Goal: Task Accomplishment & Management: Manage account settings

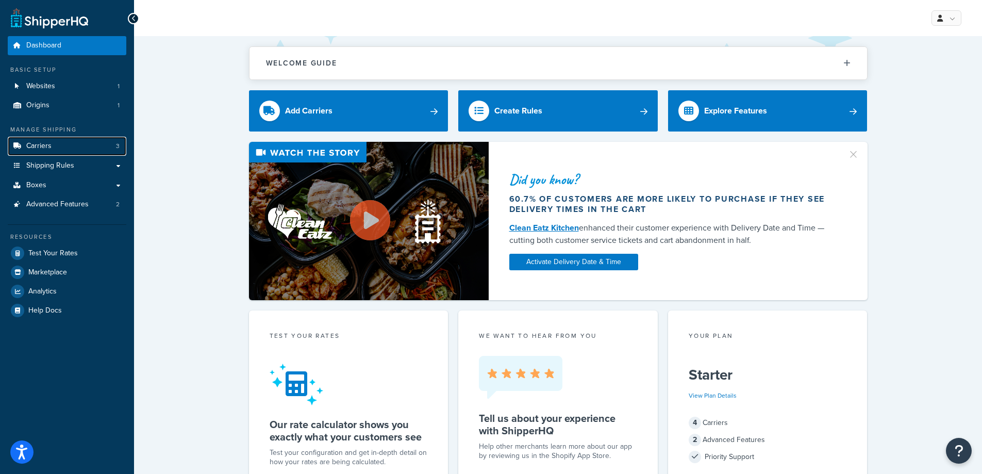
click at [73, 142] on link "Carriers 3" at bounding box center [67, 146] width 119 height 19
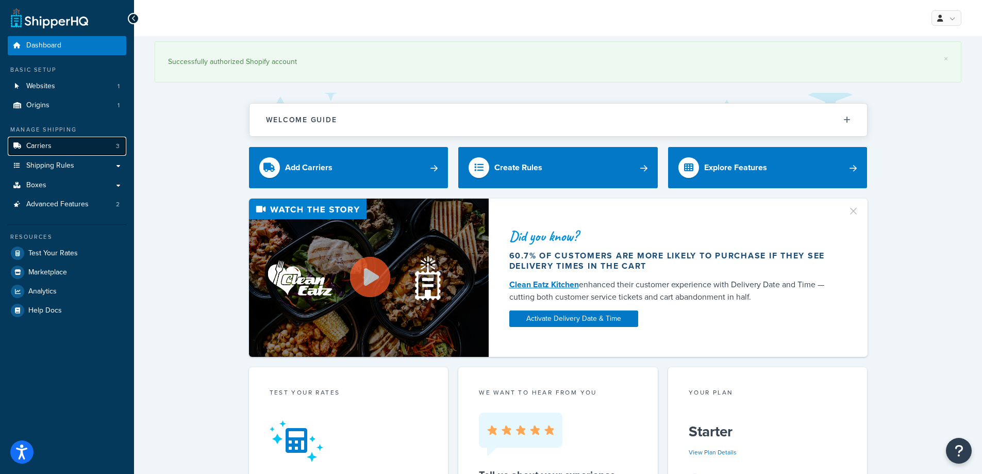
click at [60, 142] on link "Carriers 3" at bounding box center [67, 146] width 119 height 19
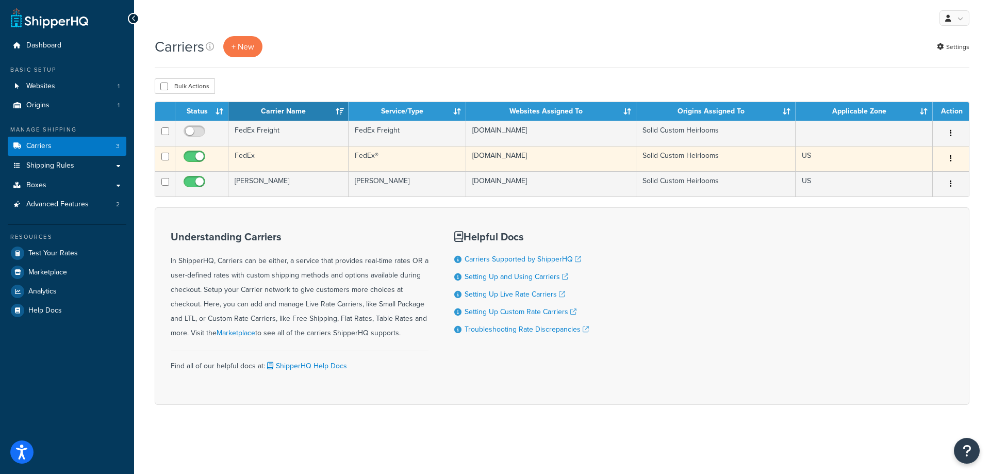
click at [302, 158] on td "FedEx" at bounding box center [288, 158] width 120 height 25
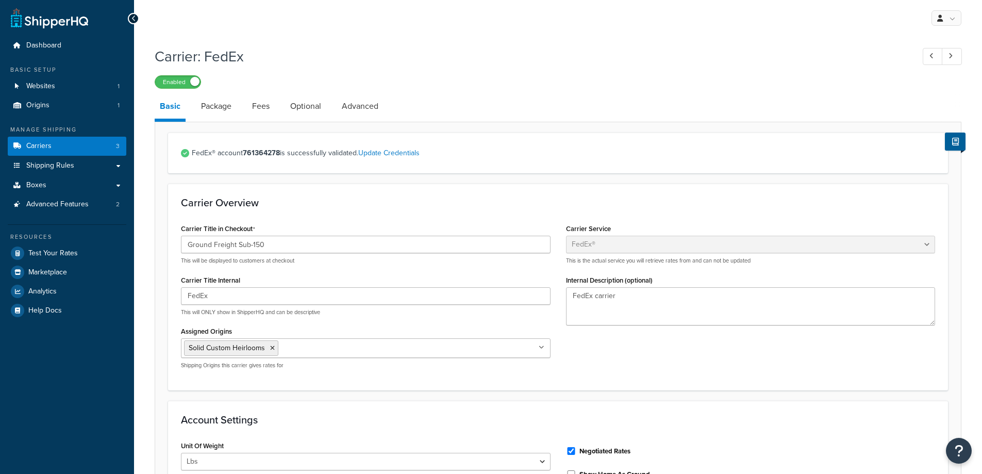
select select "fedEx"
select select "REGULAR_PICKUP"
select select "YOUR_PACKAGING"
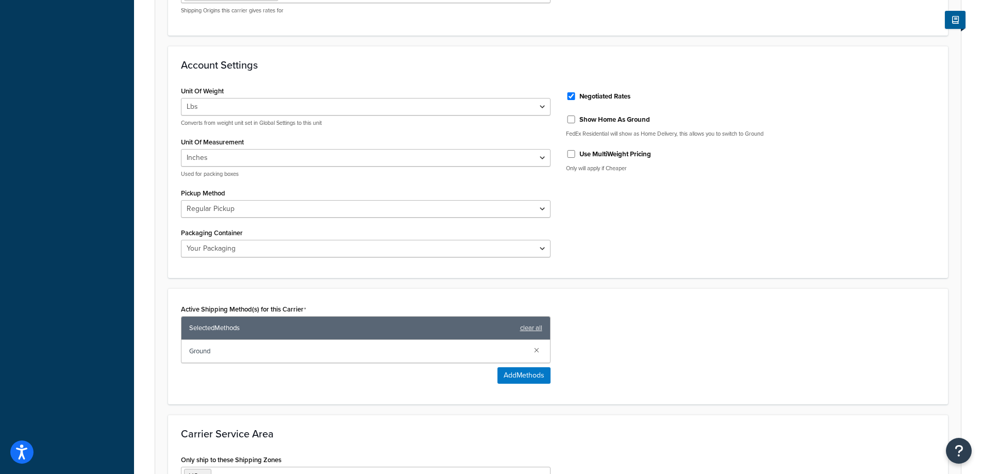
scroll to position [91, 0]
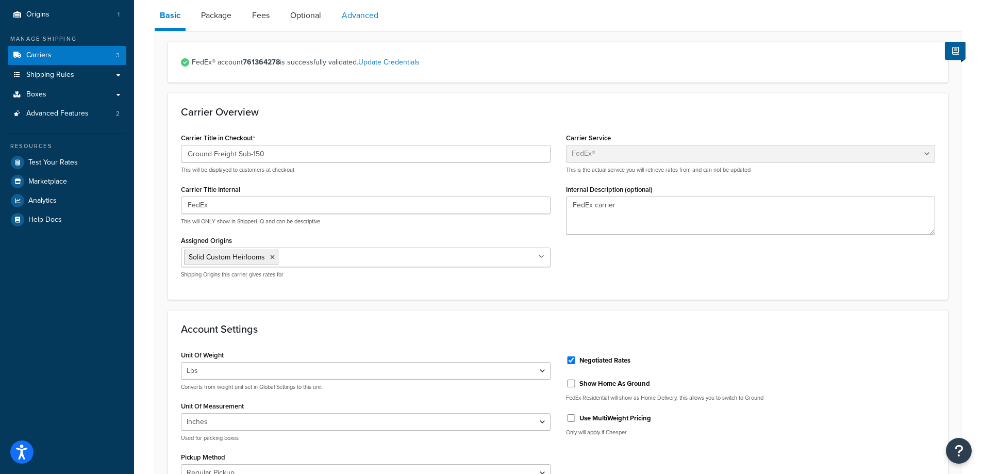
click at [345, 16] on link "Advanced" at bounding box center [360, 15] width 47 height 25
select select "false"
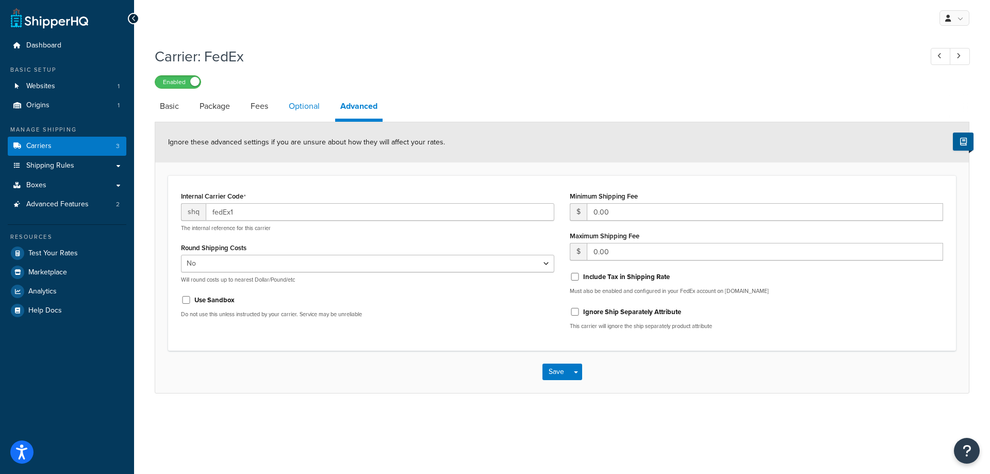
click at [304, 105] on link "Optional" at bounding box center [304, 106] width 41 height 25
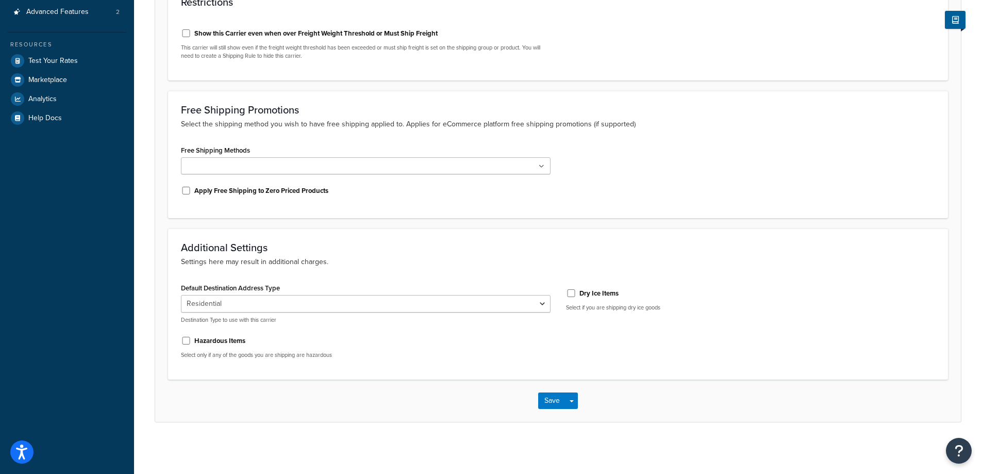
scroll to position [193, 0]
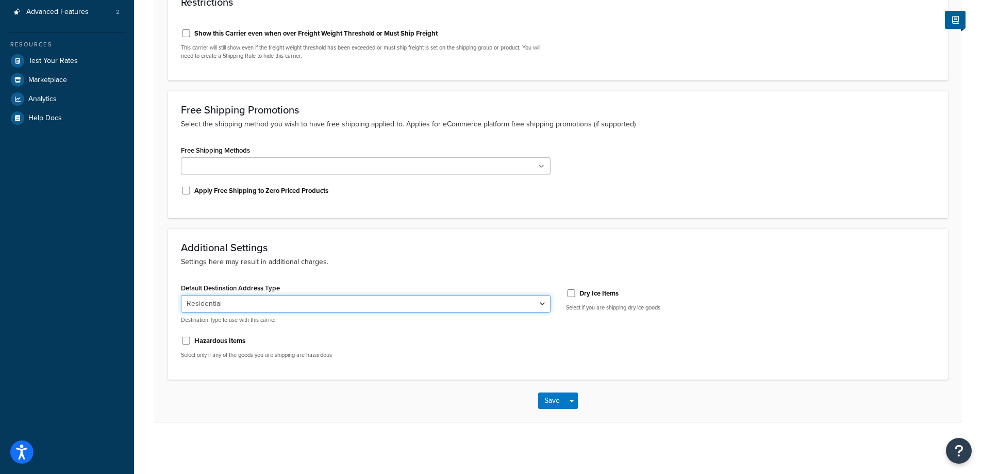
click at [541, 306] on select "Residential Business" at bounding box center [366, 304] width 370 height 18
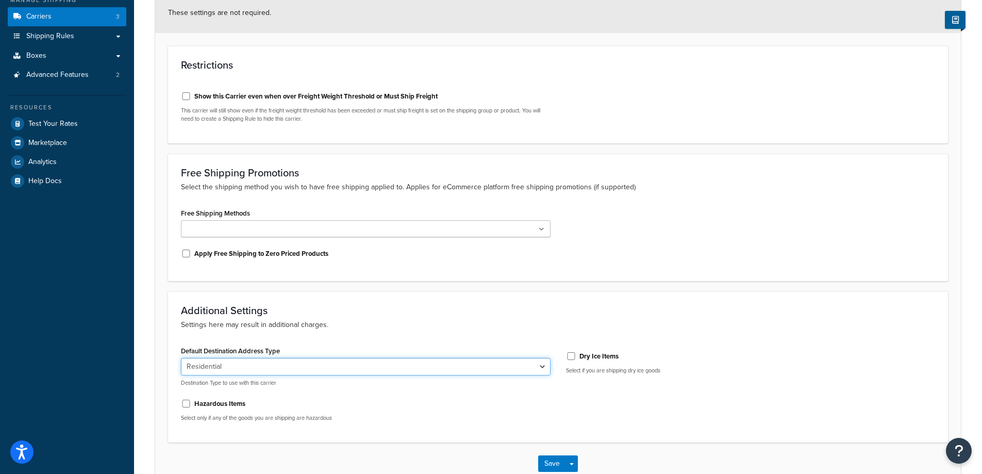
scroll to position [0, 0]
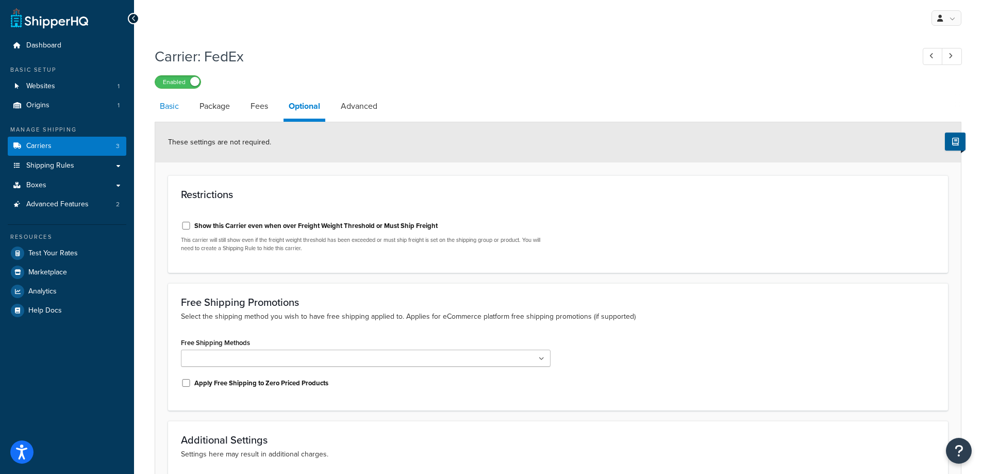
click at [173, 109] on link "Basic" at bounding box center [169, 106] width 29 height 25
select select "fedEx"
select select "REGULAR_PICKUP"
select select "YOUR_PACKAGING"
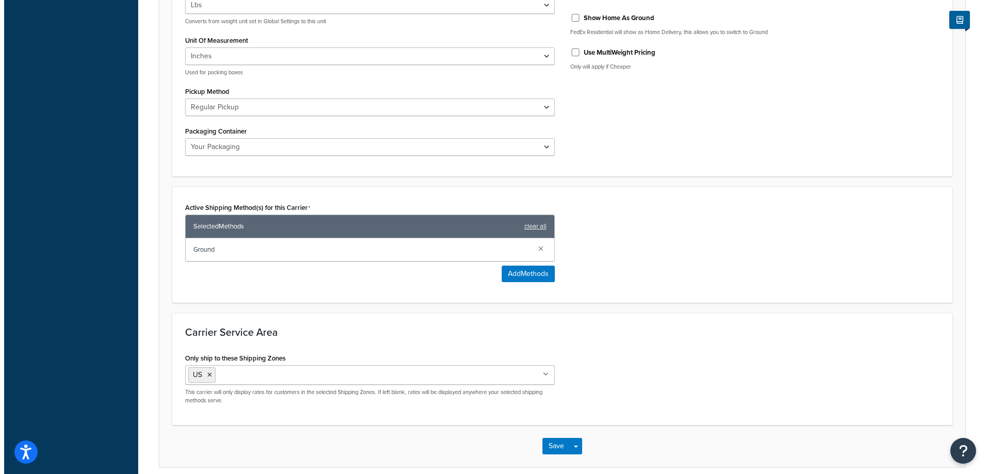
scroll to position [464, 0]
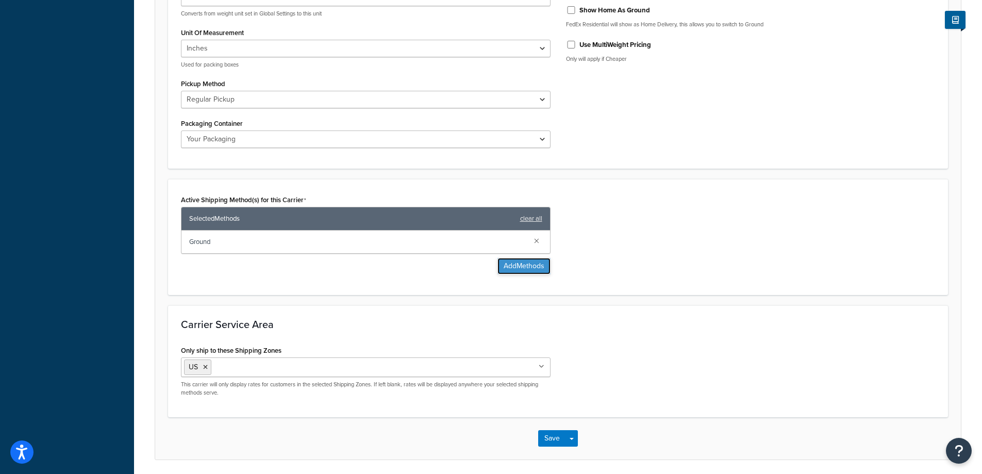
click at [506, 270] on button "Add Methods" at bounding box center [524, 266] width 53 height 16
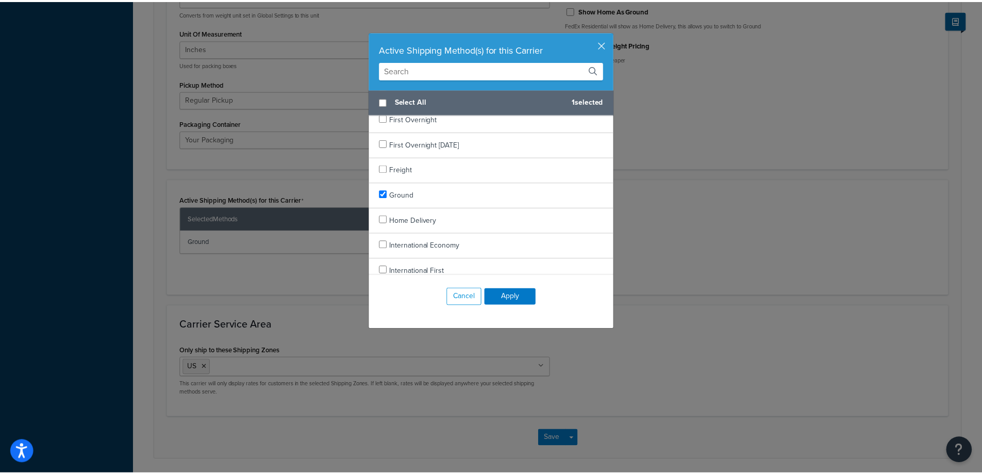
scroll to position [567, 0]
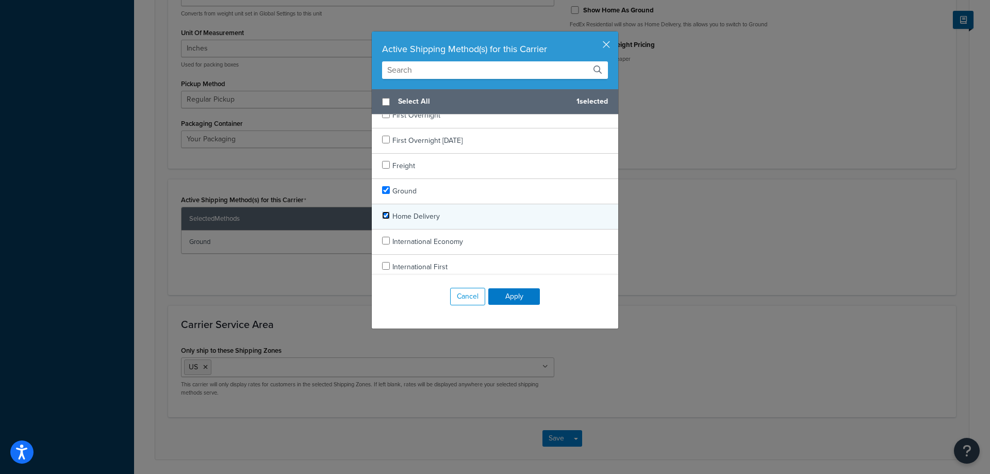
click at [382, 216] on input "checkbox" at bounding box center [386, 215] width 8 height 8
checkbox input "true"
click at [512, 298] on button "Apply" at bounding box center [514, 296] width 52 height 16
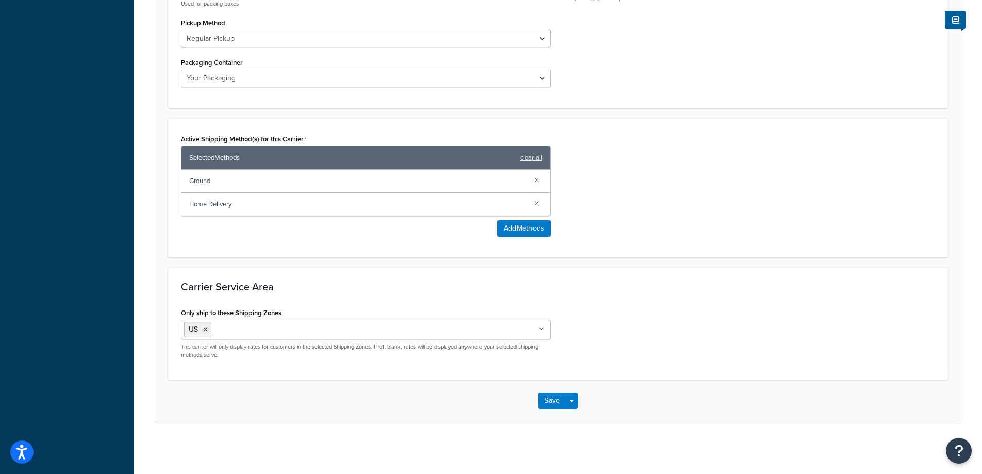
scroll to position [526, 0]
click at [556, 406] on button "Save" at bounding box center [552, 400] width 28 height 16
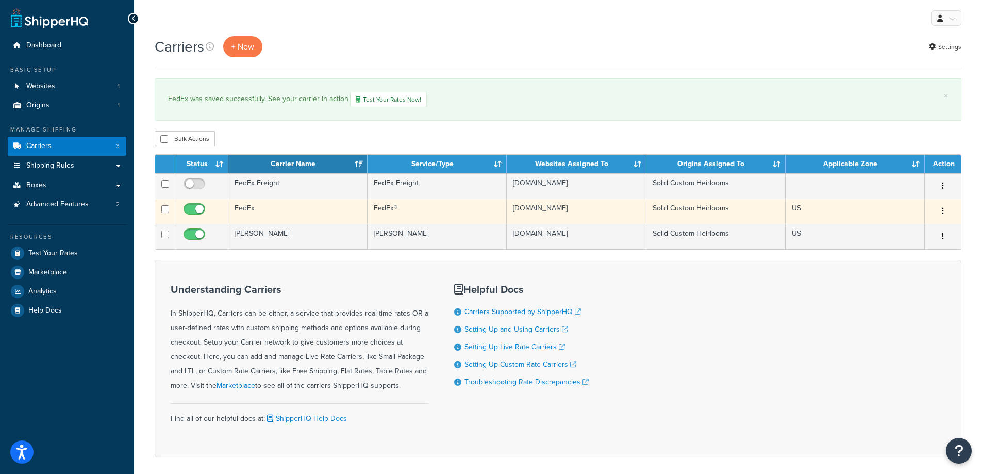
click at [305, 214] on td "FedEx" at bounding box center [297, 210] width 139 height 25
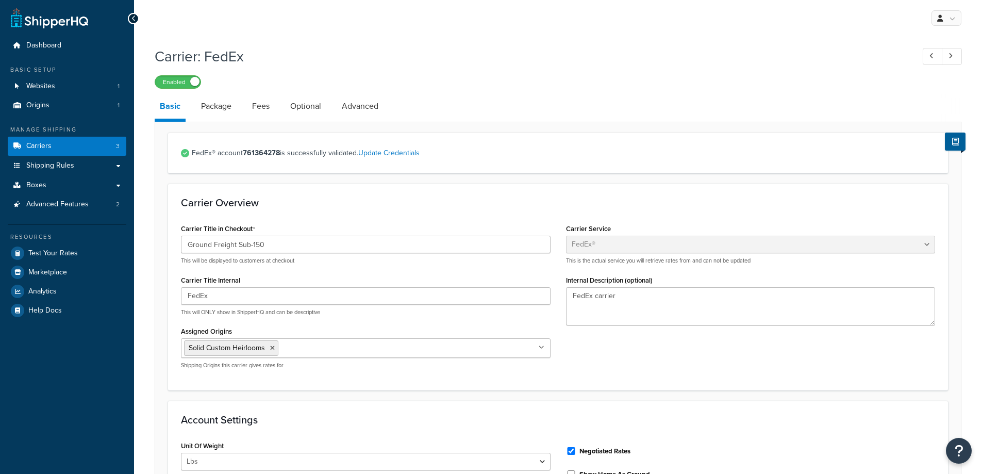
select select "fedEx"
select select "REGULAR_PICKUP"
select select "YOUR_PACKAGING"
click at [217, 106] on link "Package" at bounding box center [216, 106] width 41 height 25
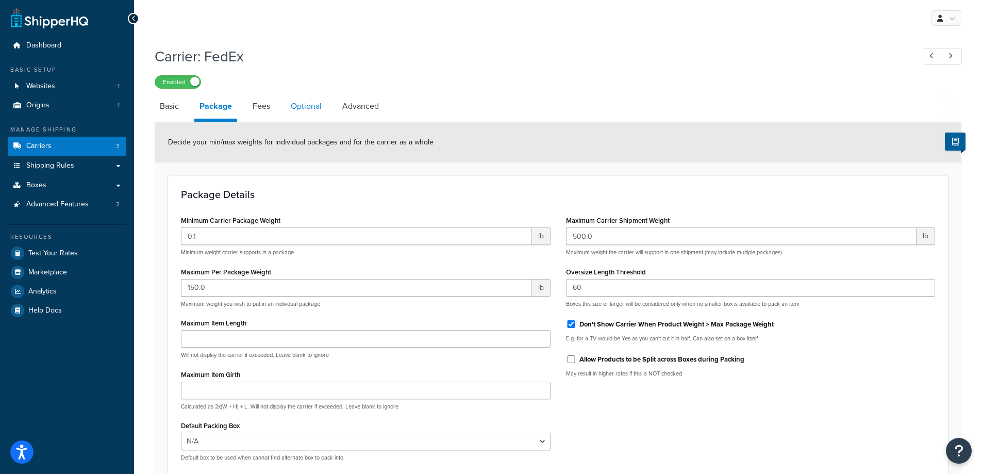
click at [313, 108] on link "Optional" at bounding box center [306, 106] width 41 height 25
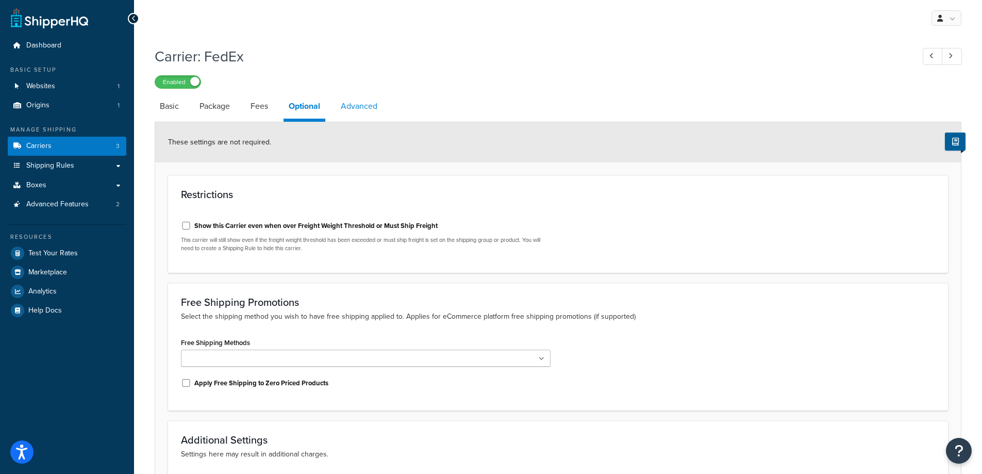
click at [358, 104] on link "Advanced" at bounding box center [359, 106] width 47 height 25
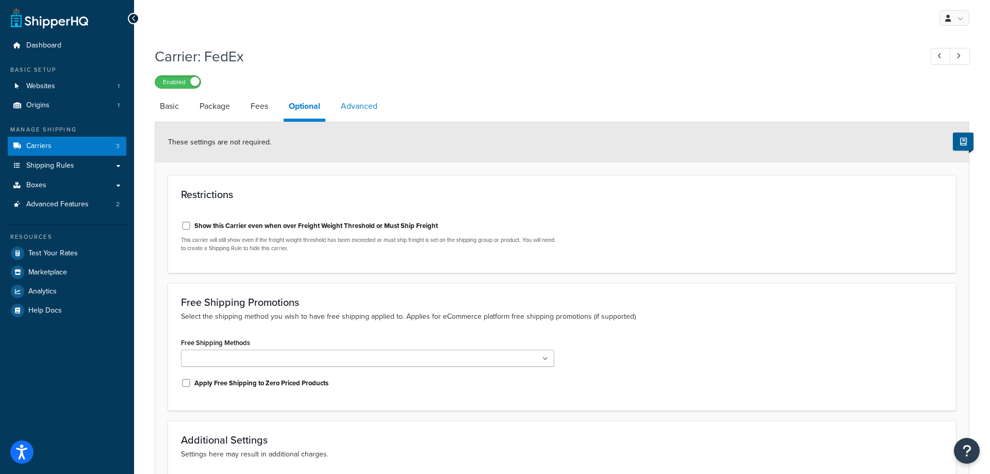
select select "false"
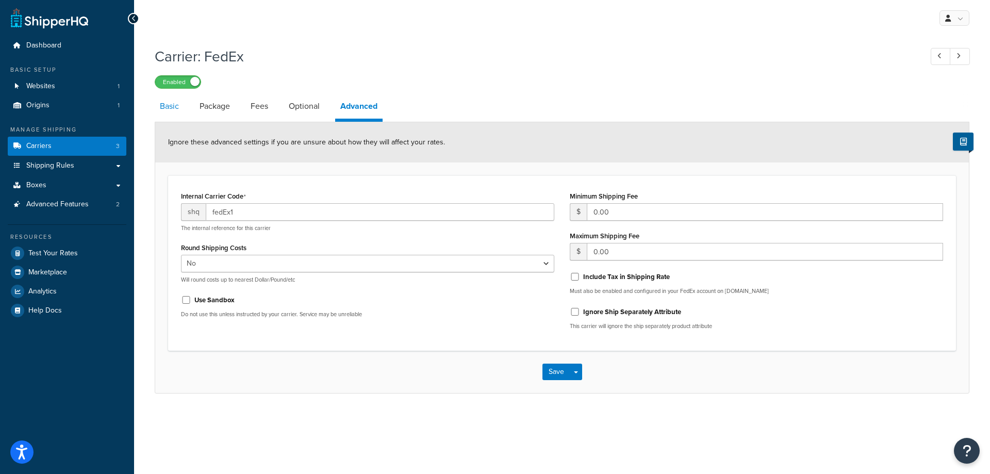
click at [171, 105] on link "Basic" at bounding box center [169, 106] width 29 height 25
select select "fedEx"
select select "REGULAR_PICKUP"
select select "YOUR_PACKAGING"
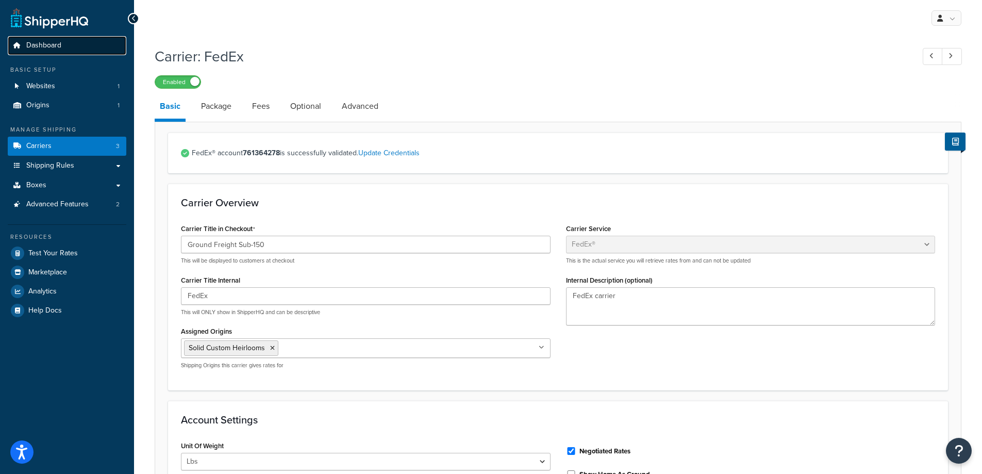
click at [35, 43] on span "Dashboard" at bounding box center [43, 45] width 35 height 9
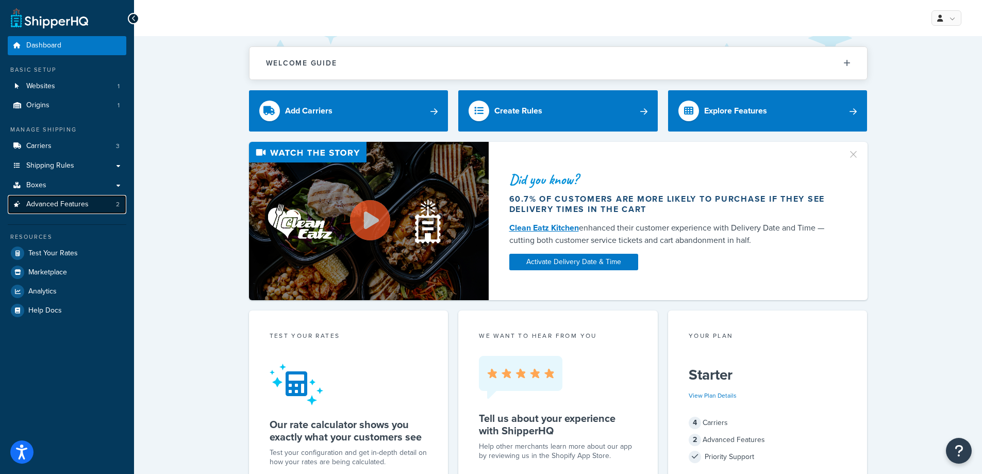
click at [80, 203] on span "Advanced Features" at bounding box center [57, 204] width 62 height 9
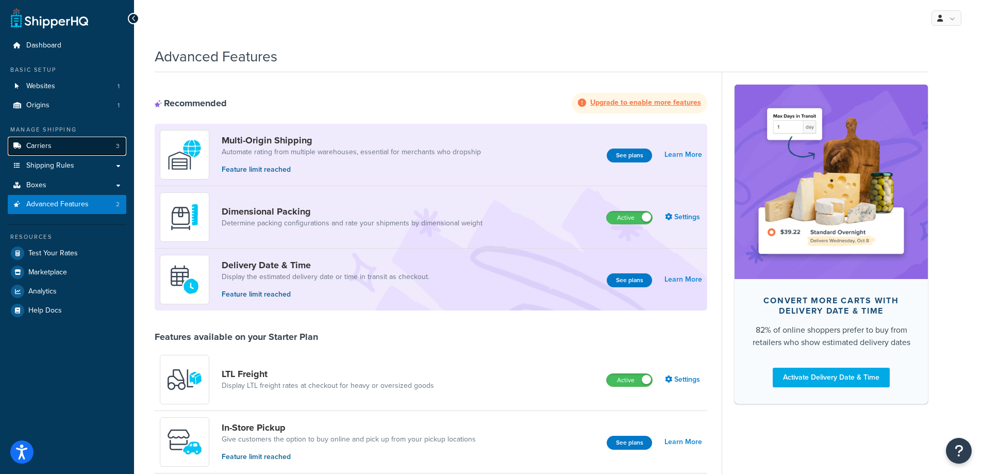
click at [52, 141] on link "Carriers 3" at bounding box center [67, 146] width 119 height 19
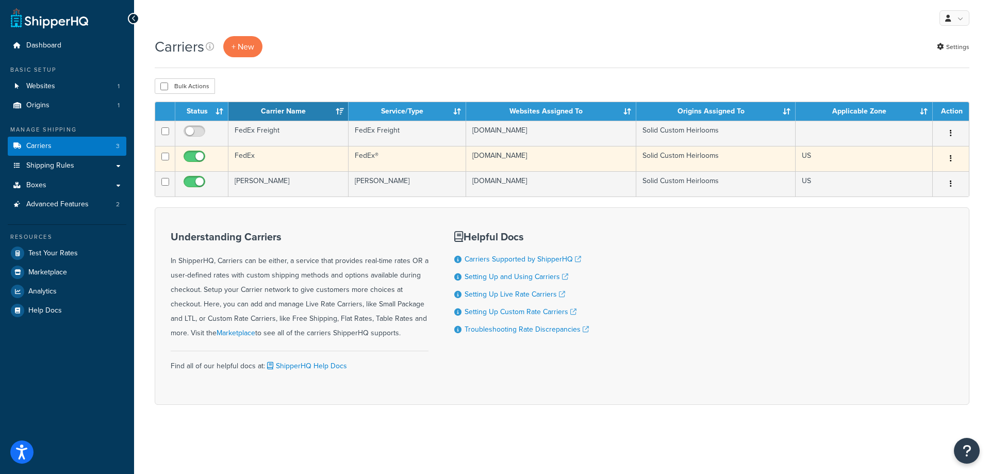
click at [290, 159] on td "FedEx" at bounding box center [288, 158] width 120 height 25
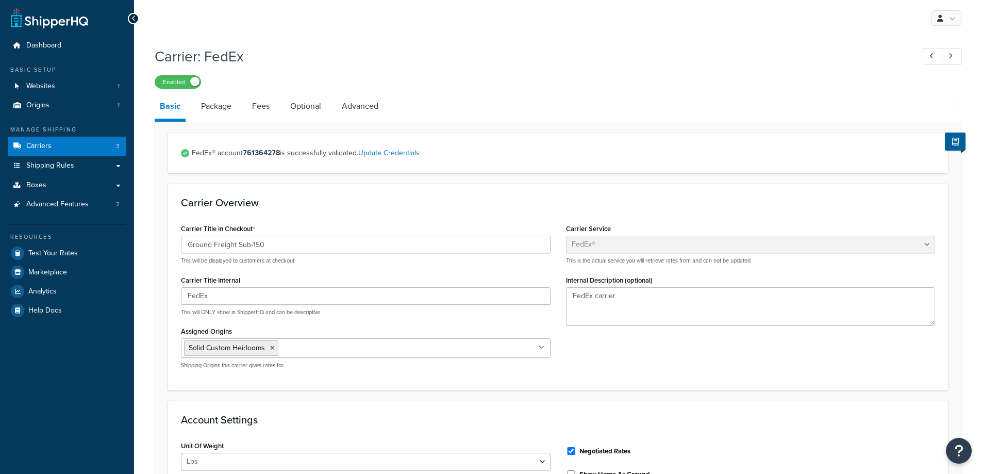
select select "fedEx"
select select "REGULAR_PICKUP"
select select "YOUR_PACKAGING"
click at [219, 110] on link "Package" at bounding box center [216, 106] width 41 height 25
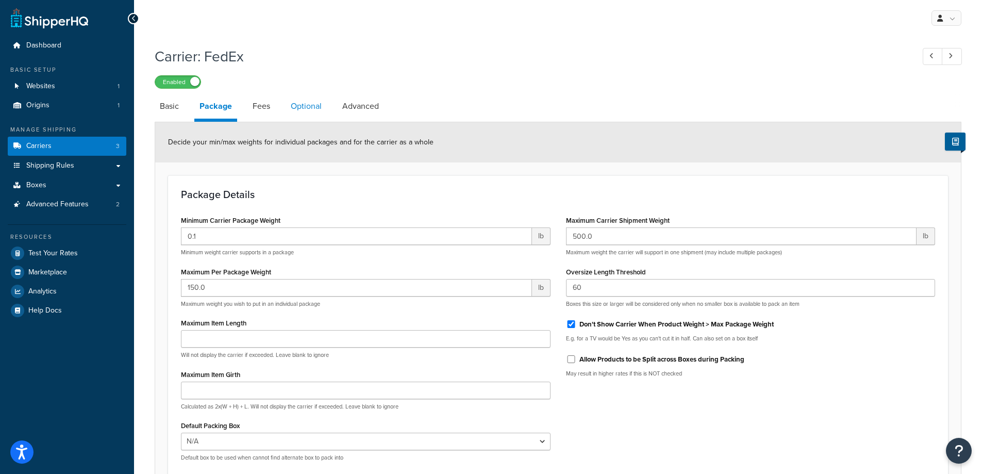
click at [300, 109] on link "Optional" at bounding box center [306, 106] width 41 height 25
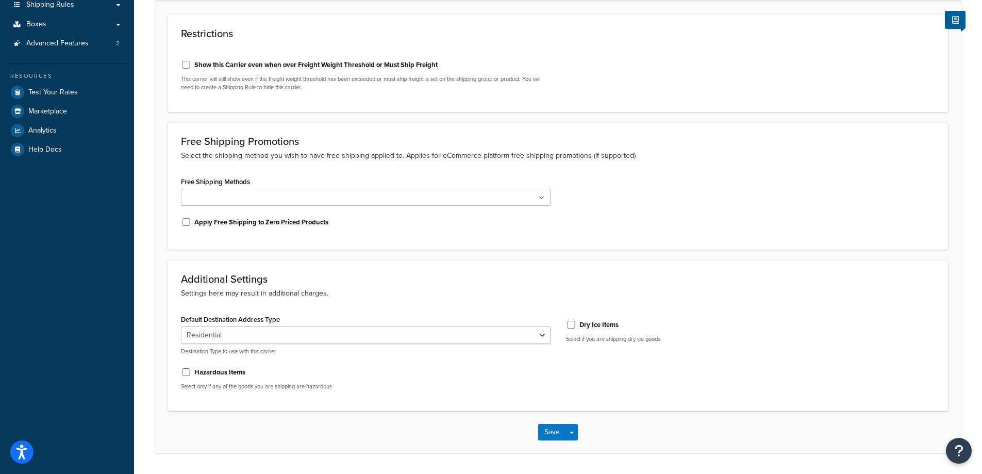
scroll to position [193, 0]
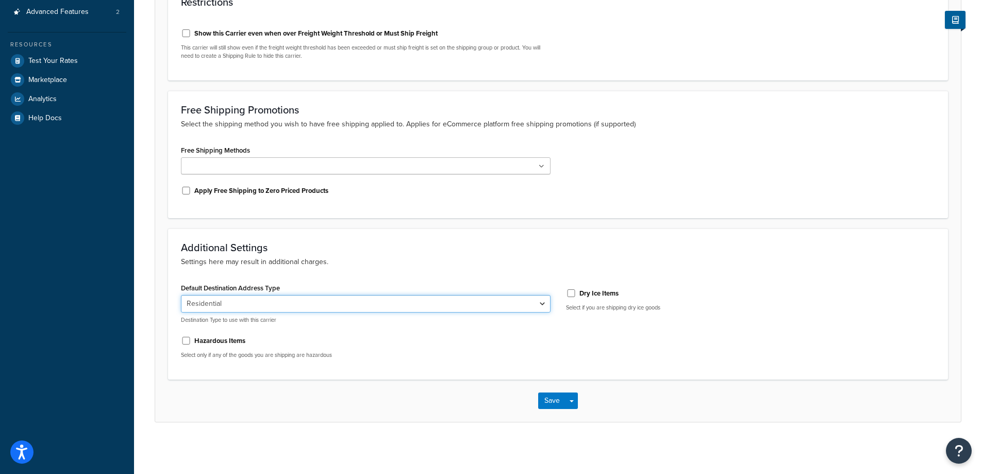
click at [544, 303] on select "Residential Business" at bounding box center [366, 304] width 370 height 18
select select "business"
click at [181, 295] on select "Residential Business" at bounding box center [366, 304] width 370 height 18
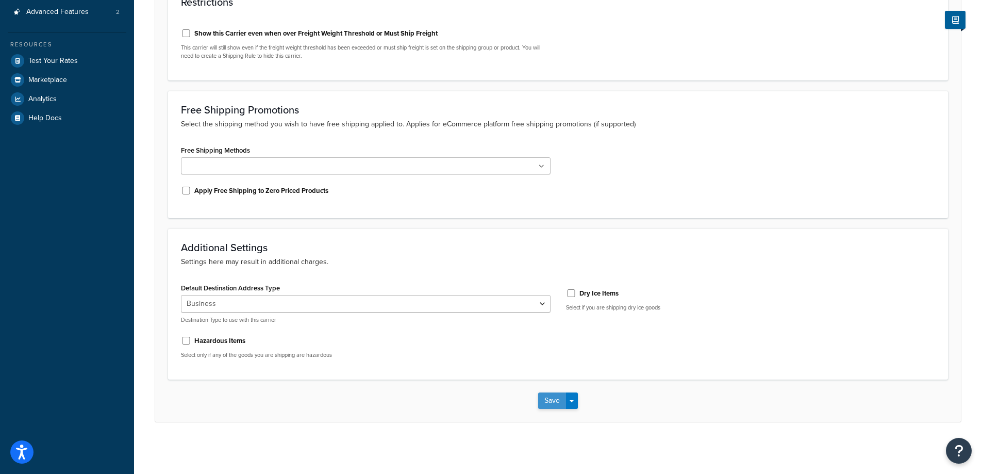
click at [549, 399] on button "Save" at bounding box center [552, 400] width 28 height 16
